Goal: Use online tool/utility: Utilize a website feature to perform a specific function

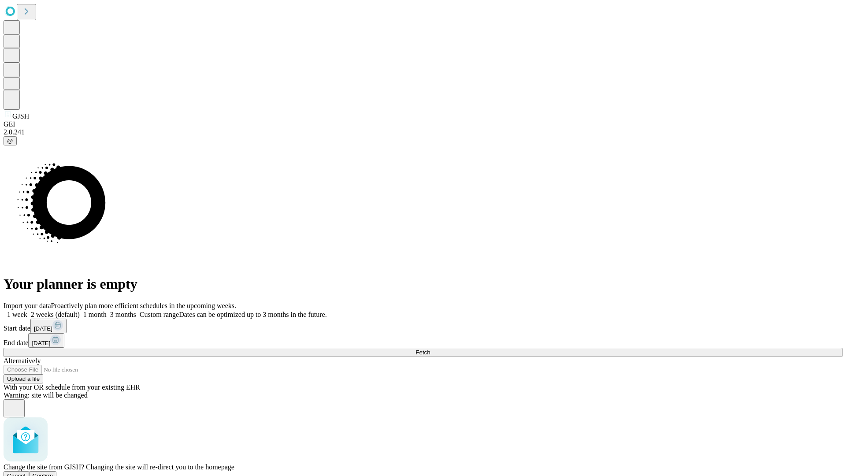
click at [53, 473] on span "Confirm" at bounding box center [43, 476] width 21 height 7
click at [107, 311] on label "1 month" at bounding box center [93, 314] width 27 height 7
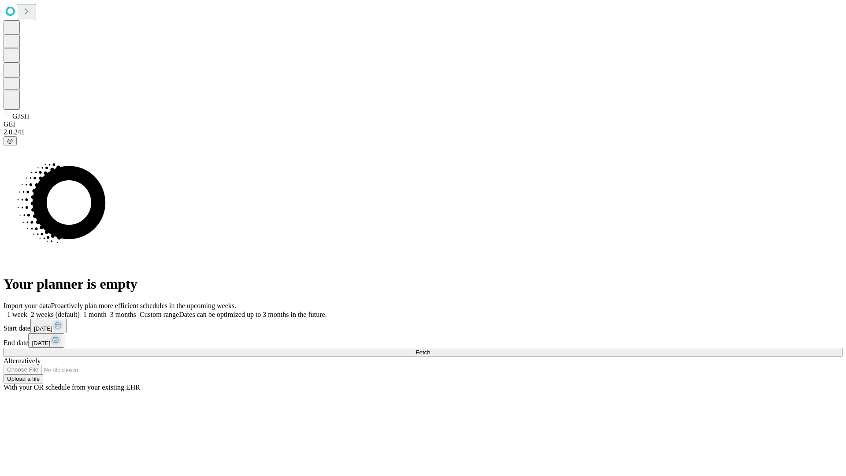
click at [430, 349] on span "Fetch" at bounding box center [423, 352] width 15 height 7
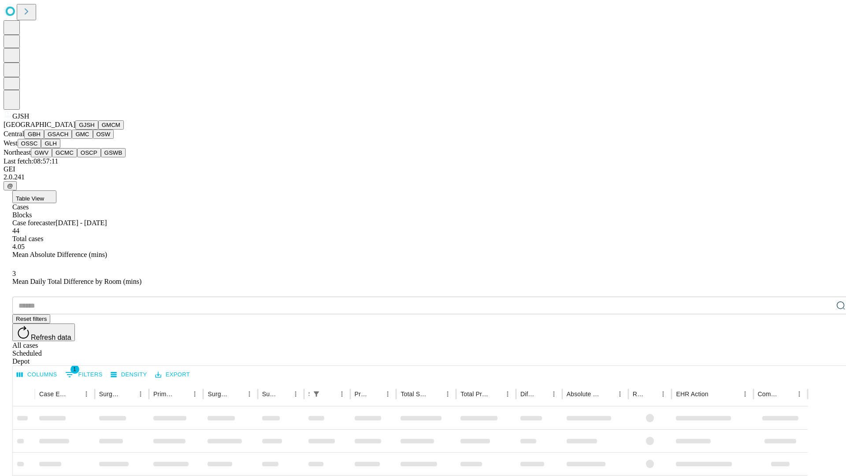
click at [98, 130] on button "GMCM" at bounding box center [111, 124] width 26 height 9
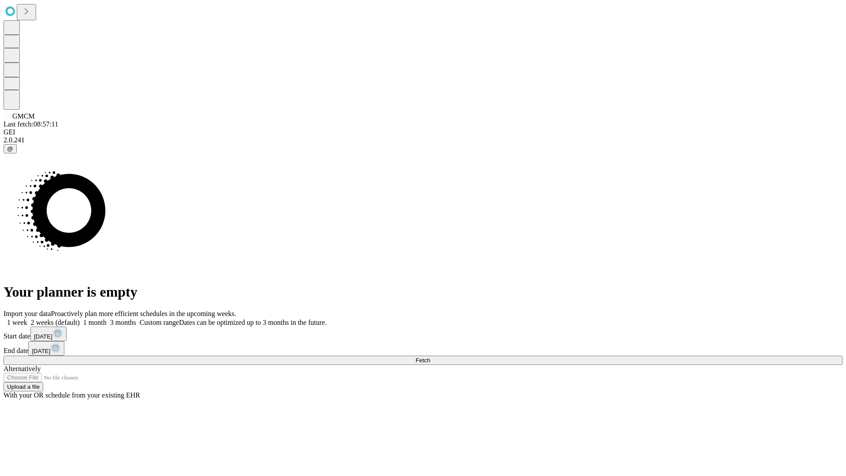
click at [107, 319] on label "1 month" at bounding box center [93, 322] width 27 height 7
click at [430, 357] on span "Fetch" at bounding box center [423, 360] width 15 height 7
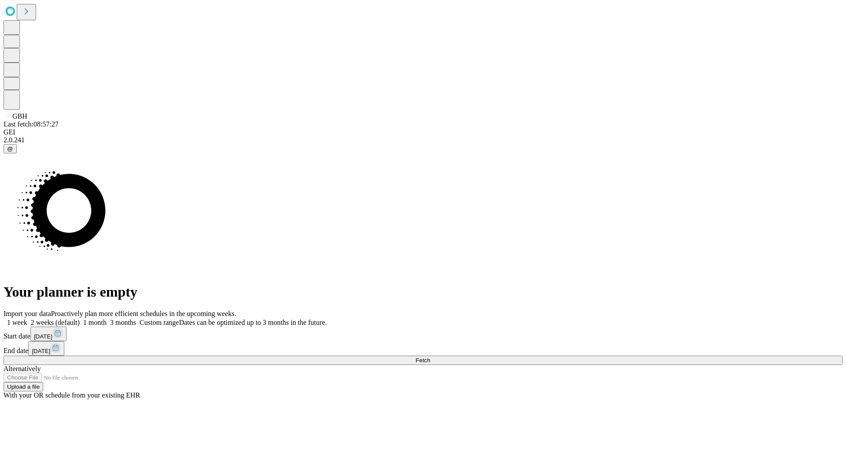
click at [107, 319] on label "1 month" at bounding box center [93, 322] width 27 height 7
click at [430, 357] on span "Fetch" at bounding box center [423, 360] width 15 height 7
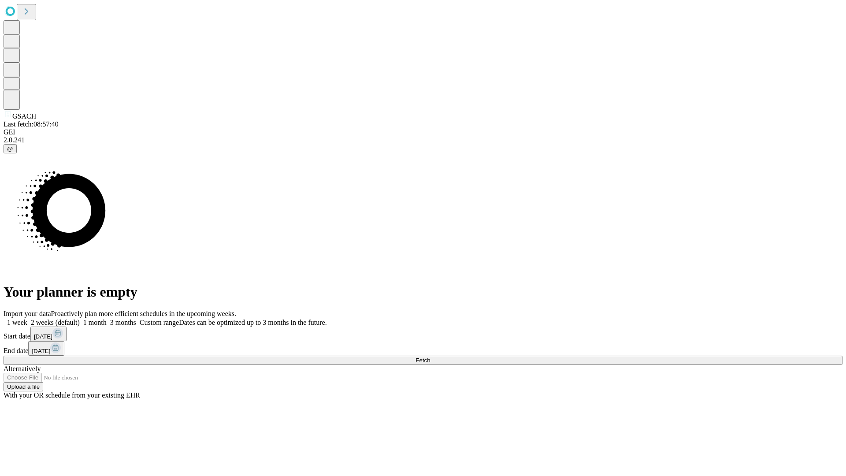
click at [107, 319] on label "1 month" at bounding box center [93, 322] width 27 height 7
click at [430, 357] on span "Fetch" at bounding box center [423, 360] width 15 height 7
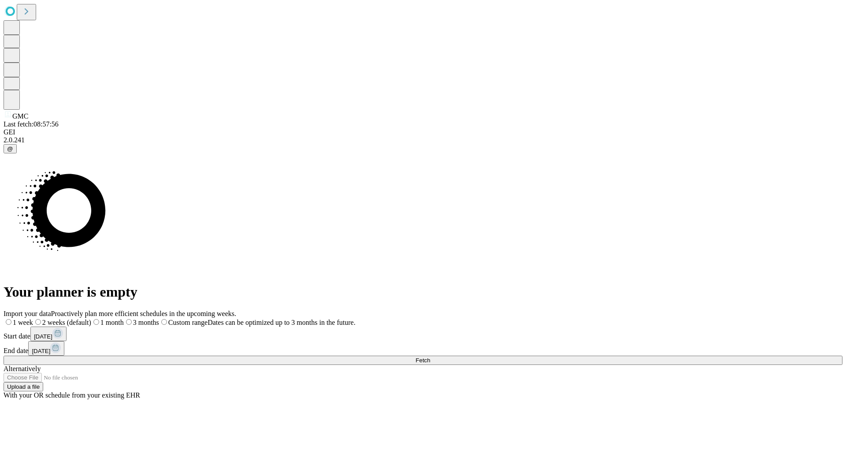
click at [124, 319] on label "1 month" at bounding box center [107, 322] width 33 height 7
click at [430, 357] on span "Fetch" at bounding box center [423, 360] width 15 height 7
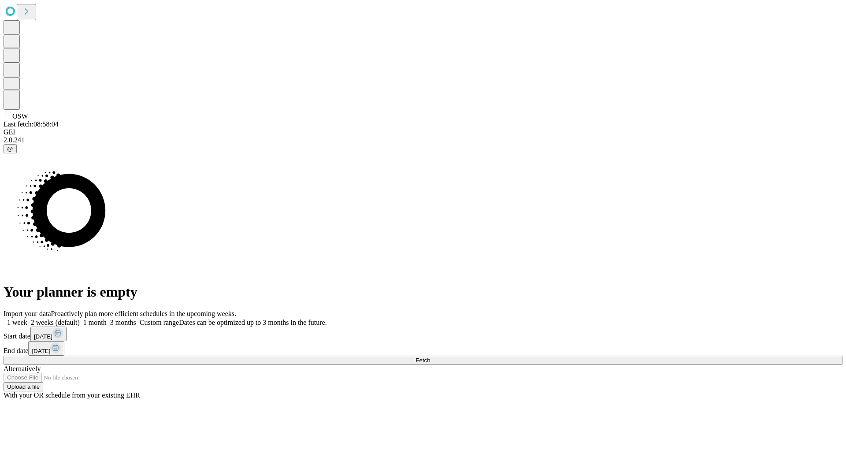
click at [107, 319] on label "1 month" at bounding box center [93, 322] width 27 height 7
click at [430, 357] on span "Fetch" at bounding box center [423, 360] width 15 height 7
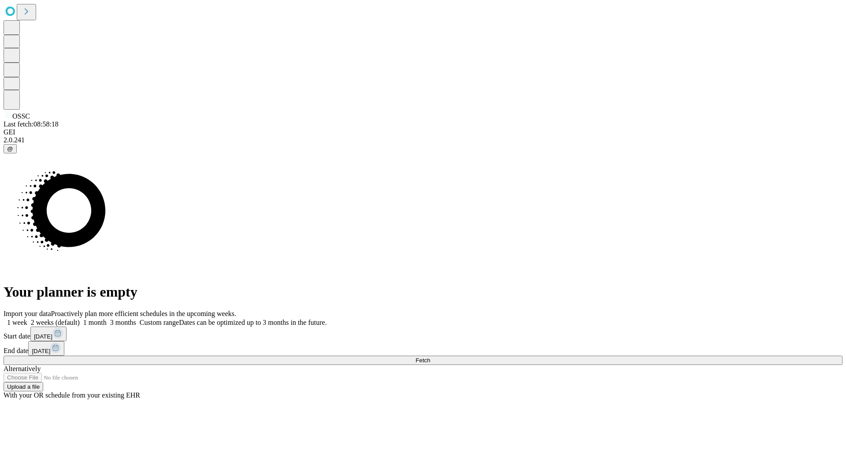
click at [107, 319] on label "1 month" at bounding box center [93, 322] width 27 height 7
click at [430, 357] on span "Fetch" at bounding box center [423, 360] width 15 height 7
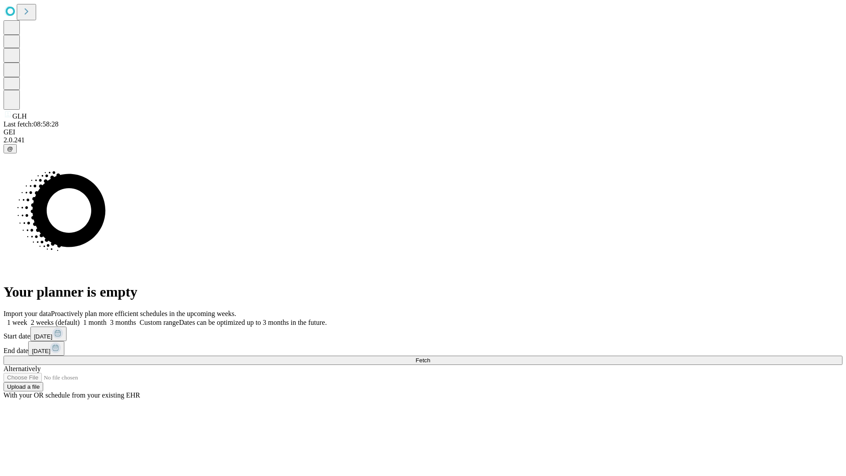
click at [430, 357] on span "Fetch" at bounding box center [423, 360] width 15 height 7
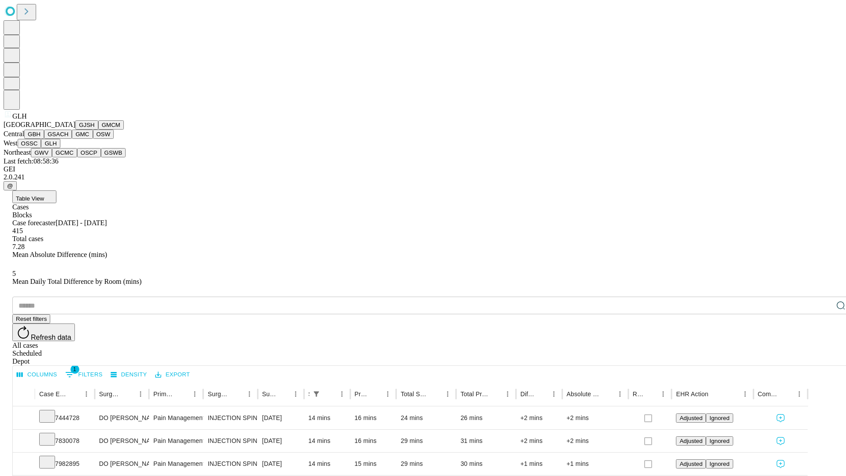
click at [52, 157] on button "GWV" at bounding box center [41, 152] width 21 height 9
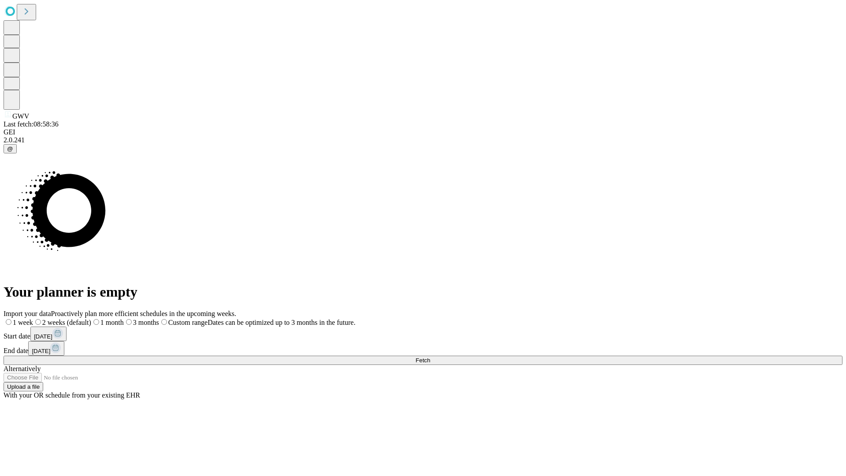
click at [124, 319] on label "1 month" at bounding box center [107, 322] width 33 height 7
click at [430, 357] on span "Fetch" at bounding box center [423, 360] width 15 height 7
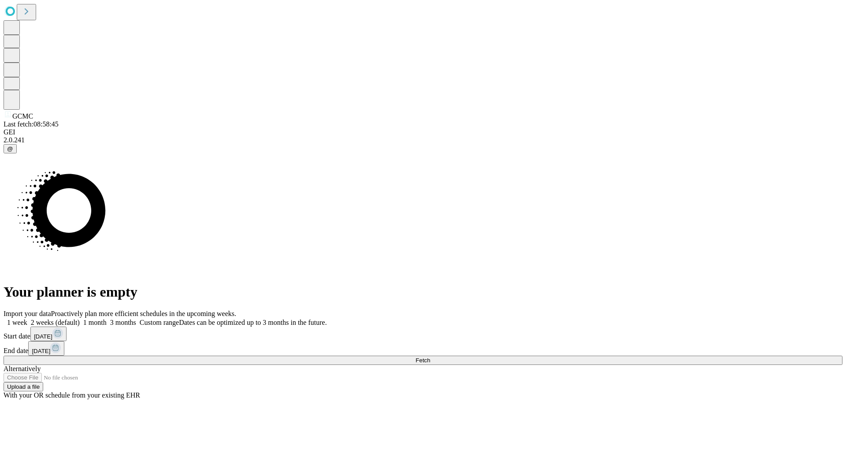
click at [107, 319] on label "1 month" at bounding box center [93, 322] width 27 height 7
click at [430, 357] on span "Fetch" at bounding box center [423, 360] width 15 height 7
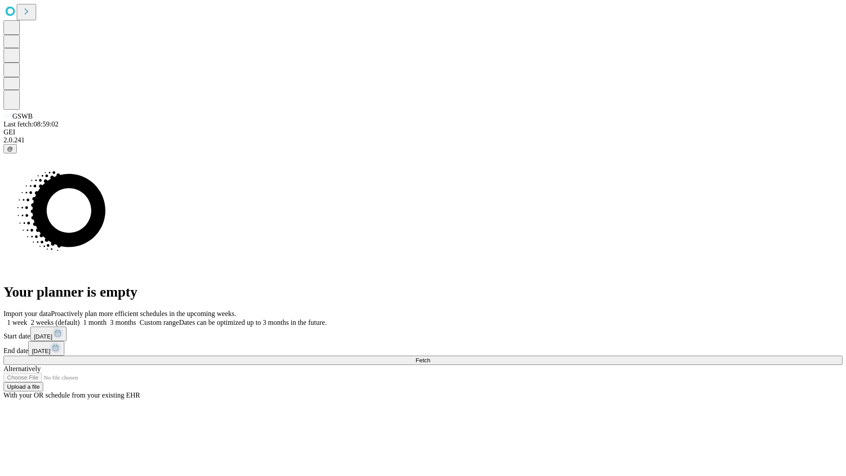
click at [430, 357] on span "Fetch" at bounding box center [423, 360] width 15 height 7
